Goal: Task Accomplishment & Management: Use online tool/utility

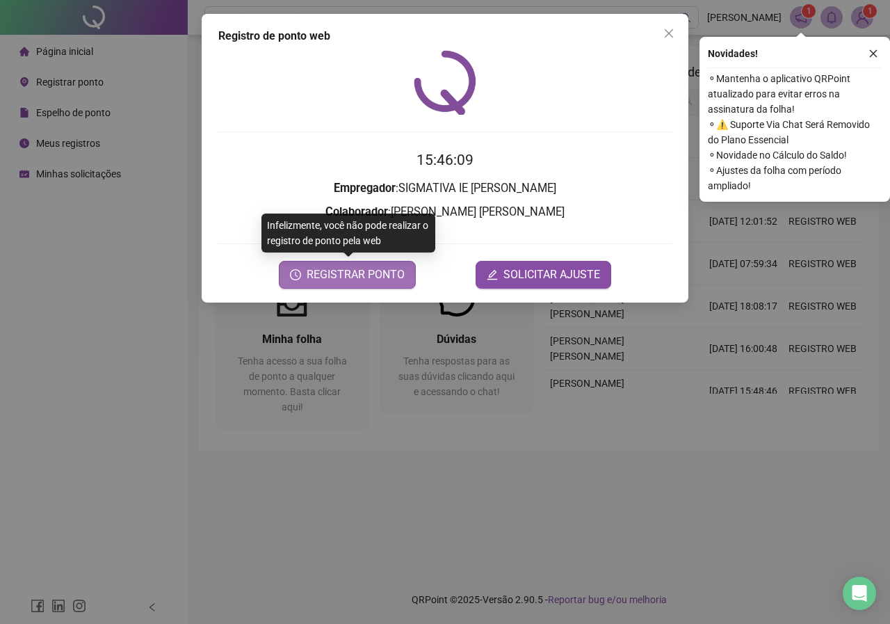
click at [357, 275] on span "REGISTRAR PONTO" at bounding box center [356, 274] width 98 height 17
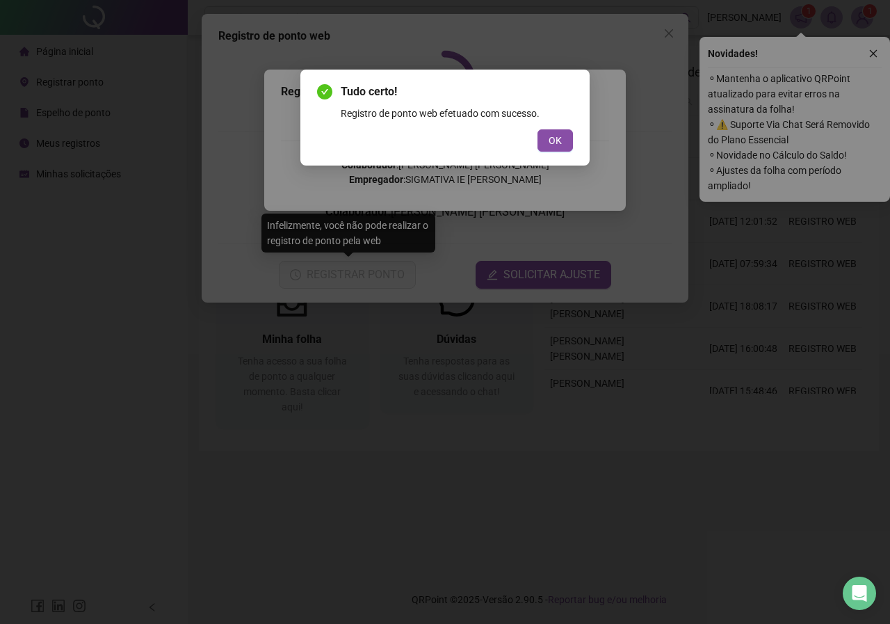
drag, startPoint x: 567, startPoint y: 145, endPoint x: 555, endPoint y: 146, distance: 11.8
click at [565, 145] on button "OK" at bounding box center [554, 140] width 35 height 22
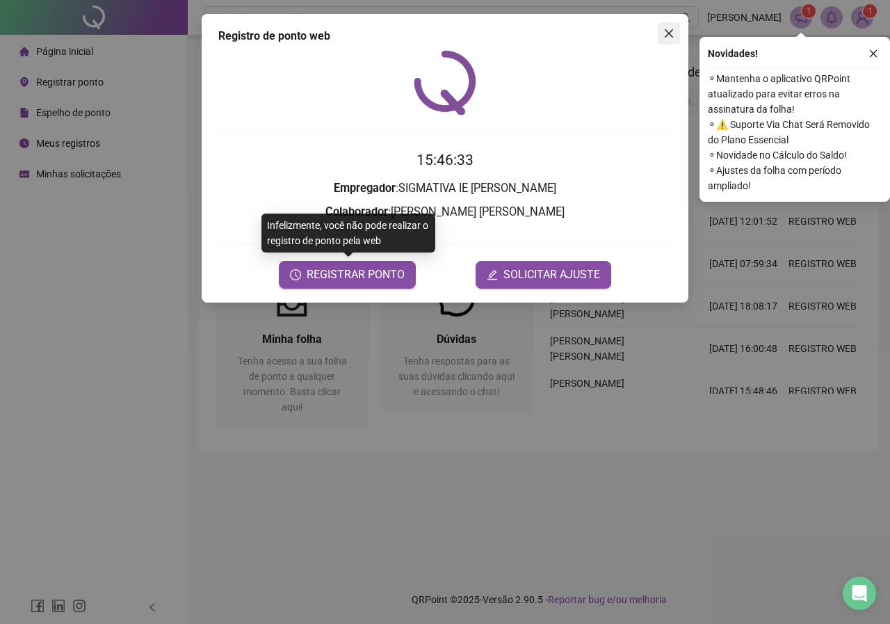
click at [670, 36] on icon "close" at bounding box center [668, 33] width 11 height 11
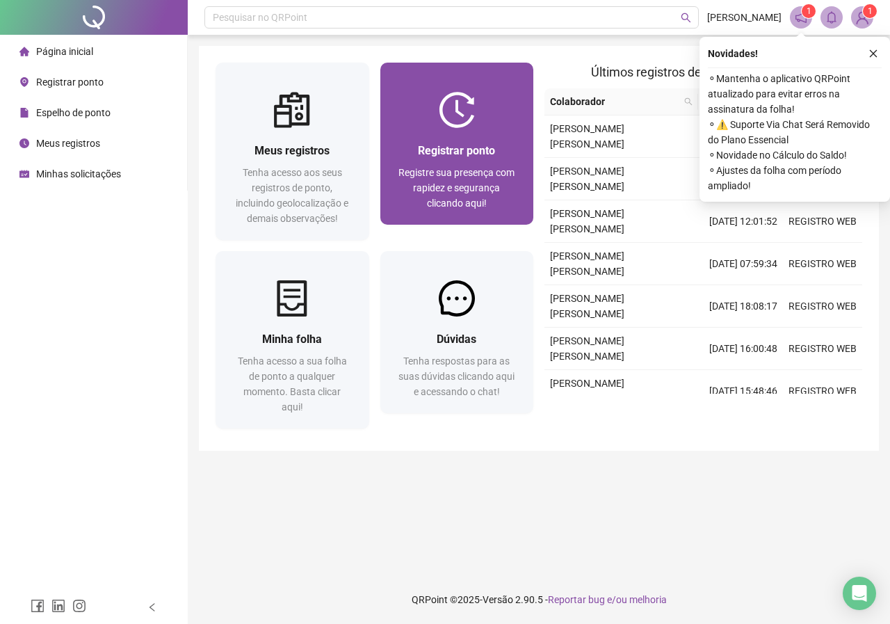
click at [458, 169] on span "Registre sua presença com rapidez e segurança clicando aqui!" at bounding box center [456, 188] width 116 height 42
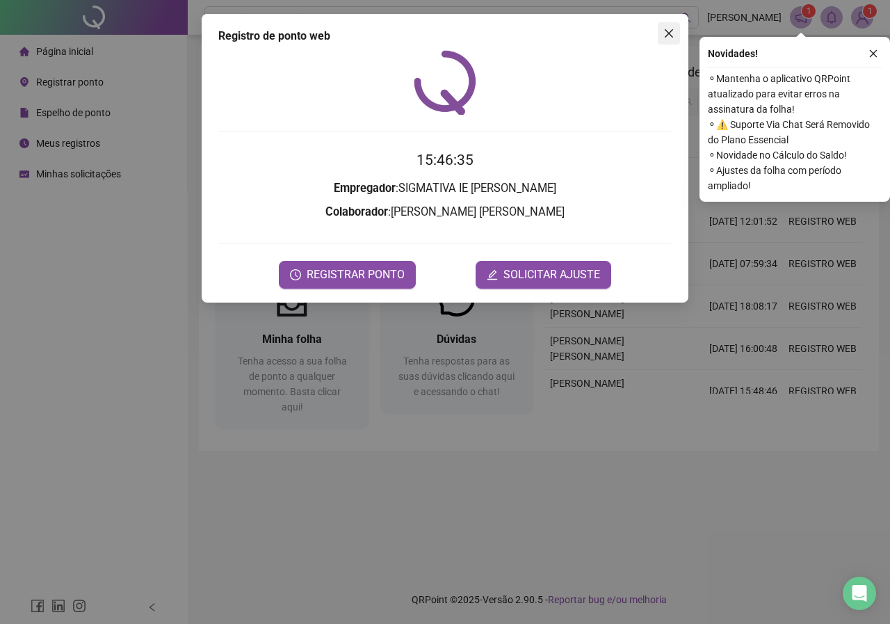
click at [670, 28] on icon "close" at bounding box center [668, 33] width 11 height 11
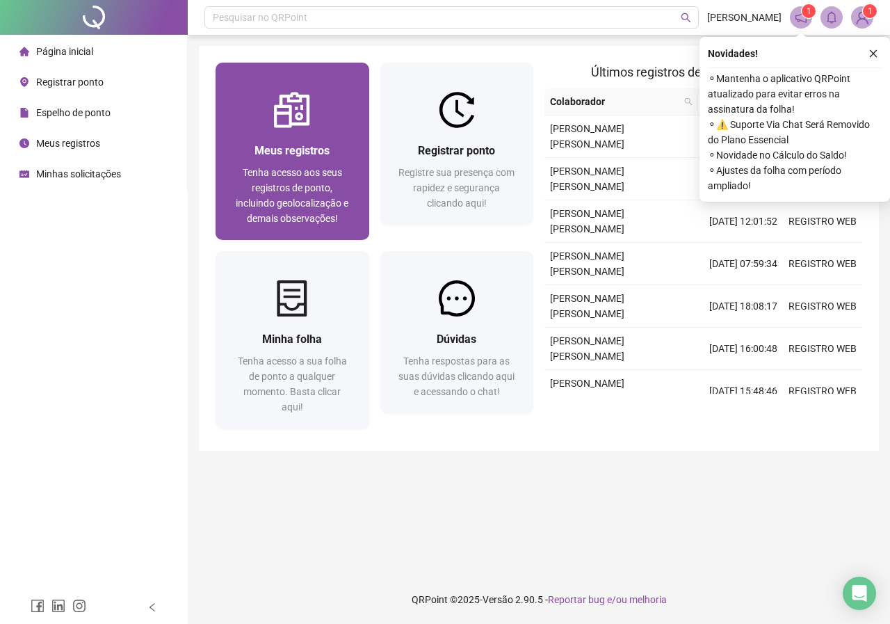
click at [324, 163] on div "Meus registros Tenha acesso aos seus registros de ponto, incluindo geolocalizaç…" at bounding box center [292, 184] width 120 height 84
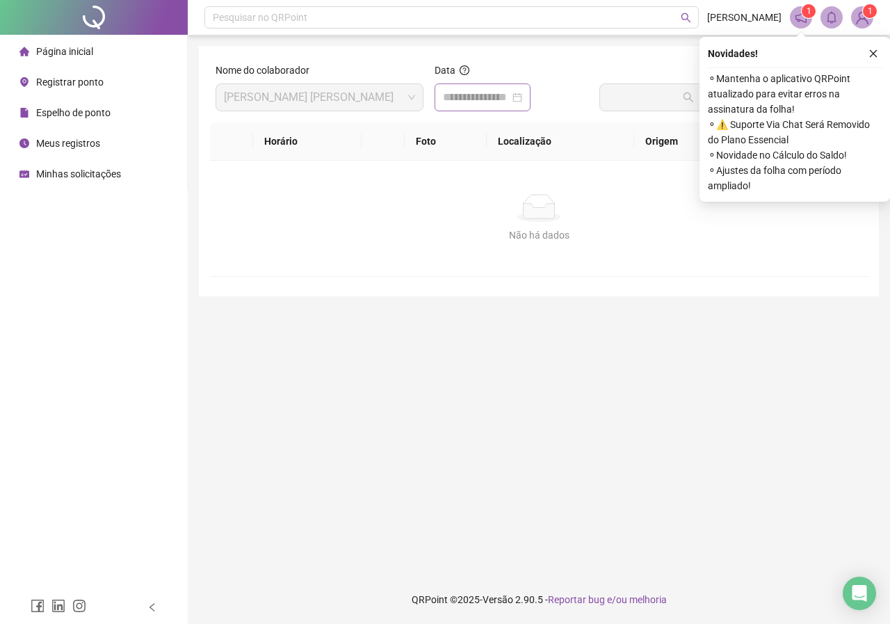
click at [522, 101] on div at bounding box center [482, 97] width 79 height 17
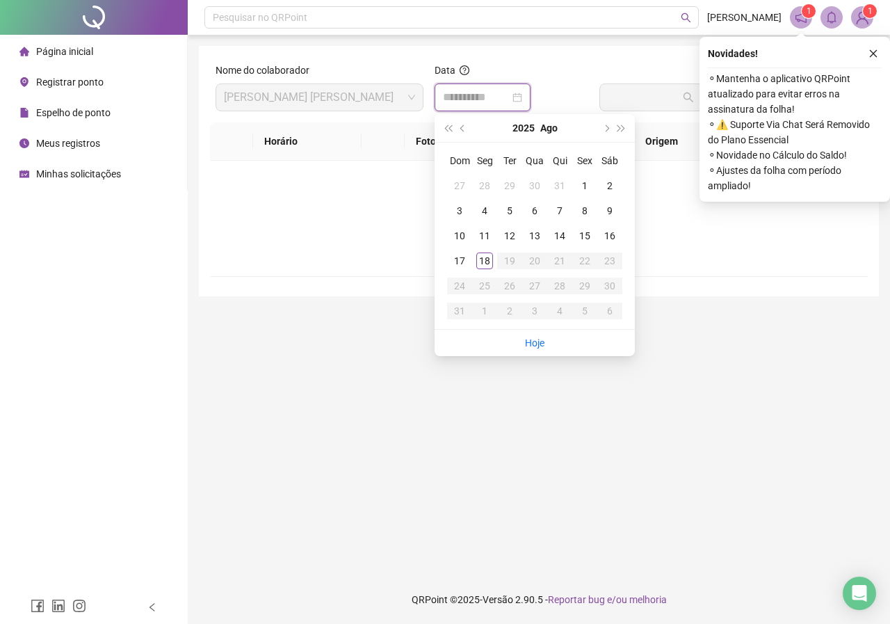
type input "**********"
click at [480, 265] on div "18" at bounding box center [484, 260] width 17 height 17
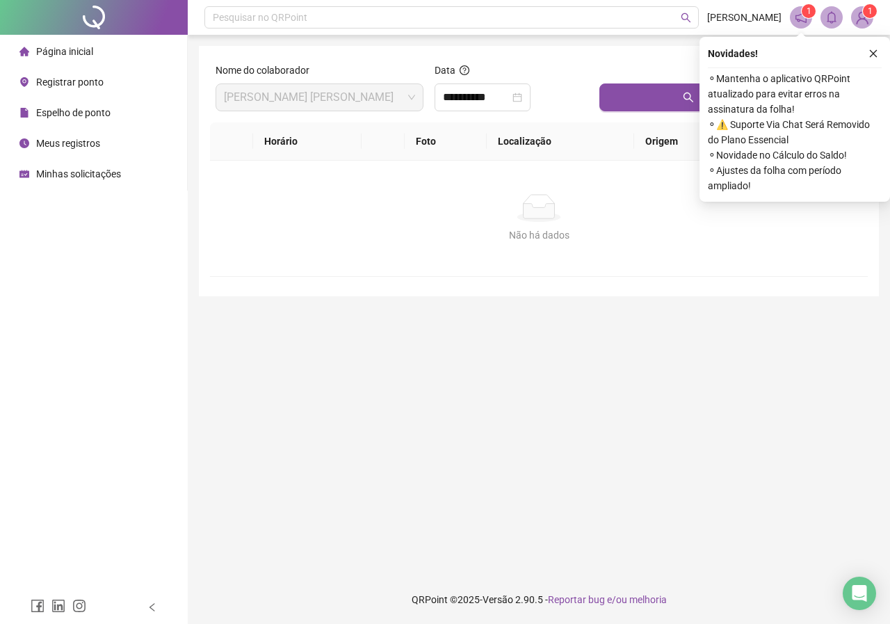
click at [683, 70] on div at bounding box center [730, 73] width 263 height 21
click at [677, 95] on button "Buscar registros" at bounding box center [730, 97] width 263 height 28
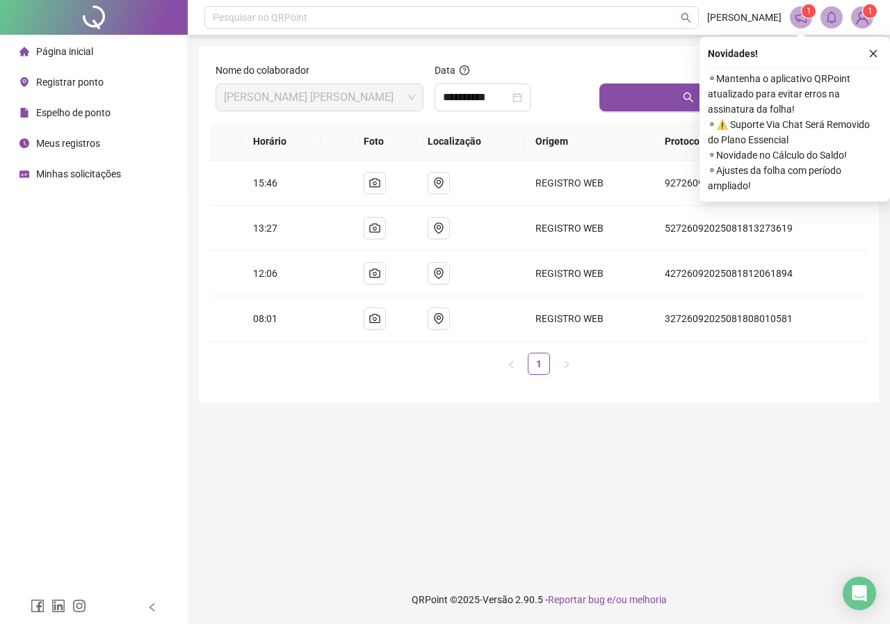
click at [93, 80] on span "Registrar ponto" at bounding box center [69, 81] width 67 height 11
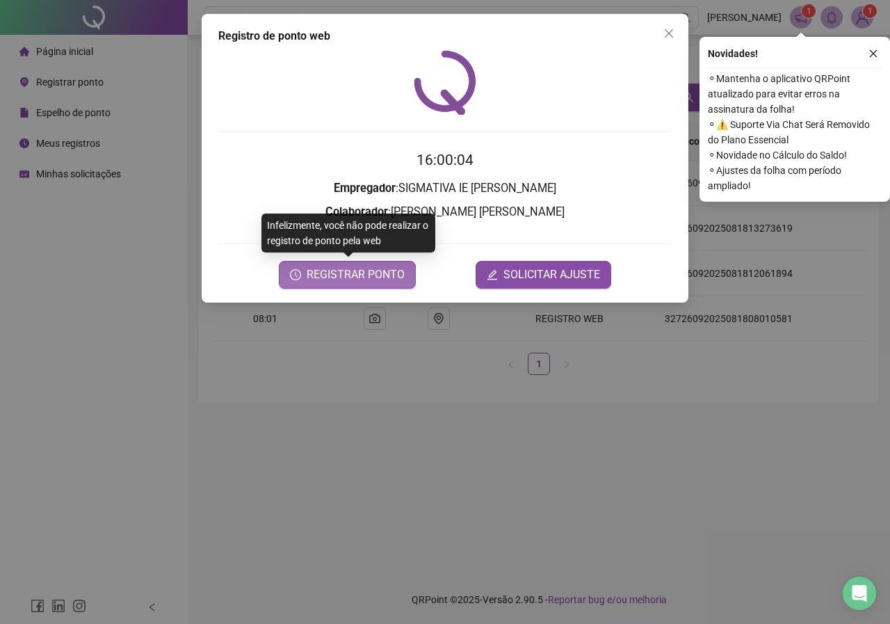
click at [341, 277] on span "REGISTRAR PONTO" at bounding box center [356, 274] width 98 height 17
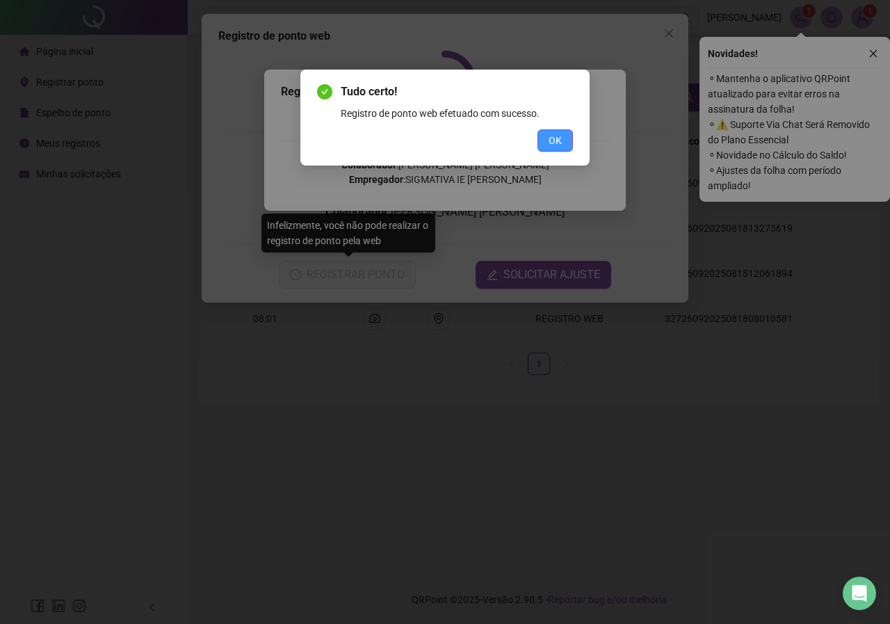
click at [549, 145] on span "OK" at bounding box center [555, 140] width 13 height 15
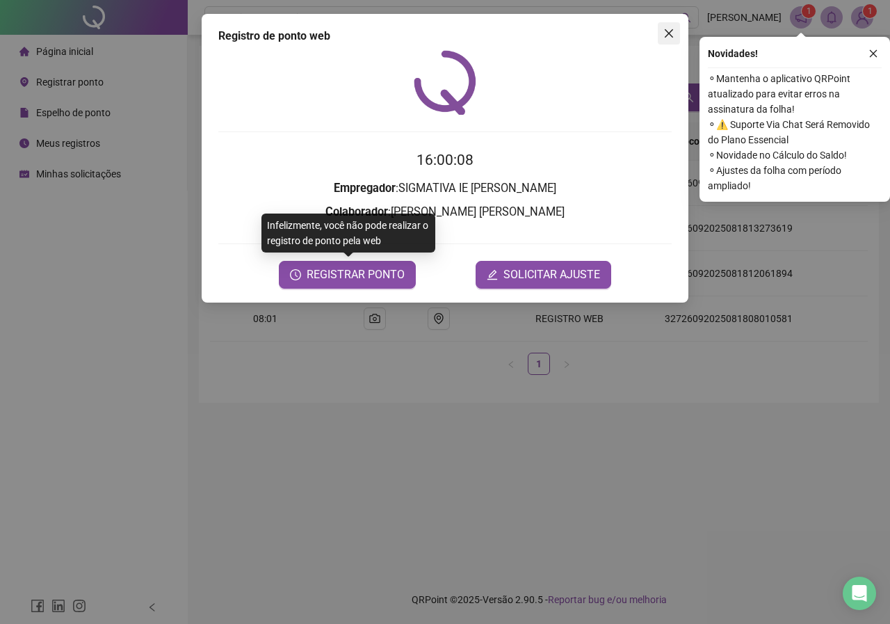
click at [672, 32] on icon "close" at bounding box center [668, 33] width 11 height 11
